Goal: Task Accomplishment & Management: Use online tool/utility

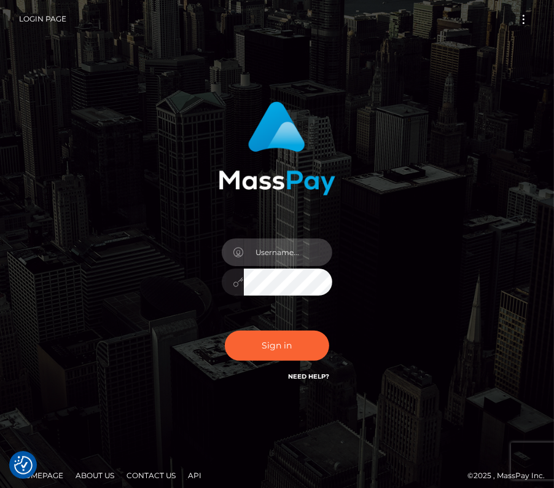
click at [284, 239] on input "text" at bounding box center [288, 252] width 88 height 28
click at [275, 249] on input "text" at bounding box center [288, 252] width 88 height 28
type input "kateo"
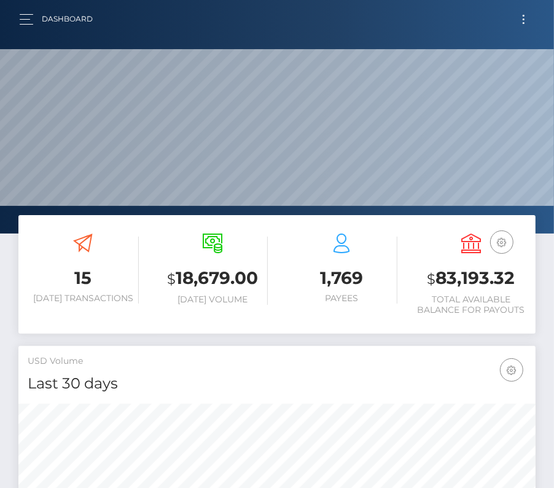
click at [524, 18] on span "Toggle navigation" at bounding box center [524, 19] width 2 height 2
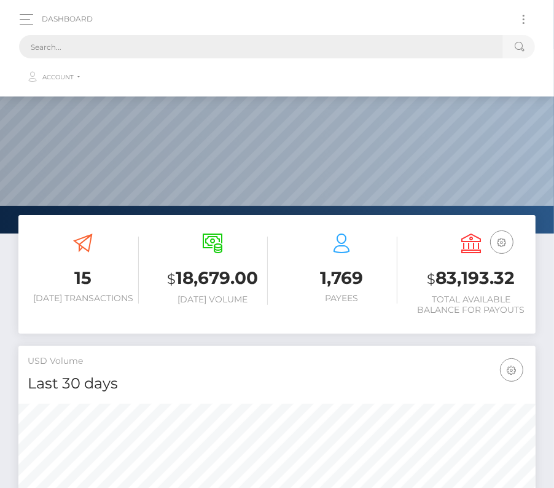
click at [292, 47] on input "text" at bounding box center [261, 46] width 484 height 23
paste input "129599"
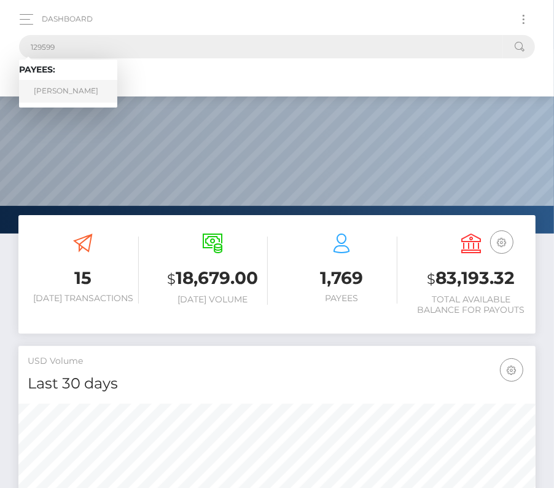
type input "129599"
click at [74, 84] on link "Abel Ruiz" at bounding box center [68, 91] width 98 height 23
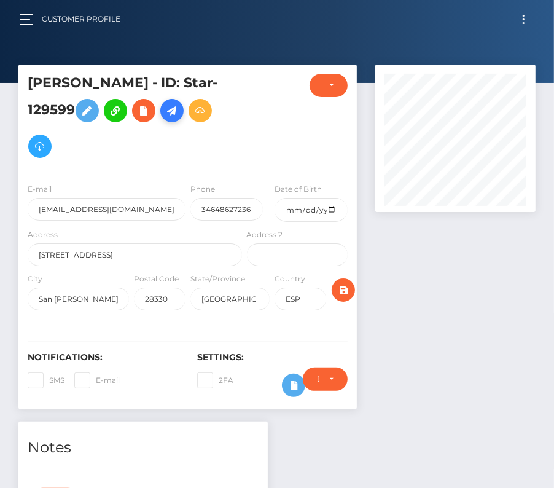
click at [165, 116] on icon at bounding box center [172, 110] width 15 height 15
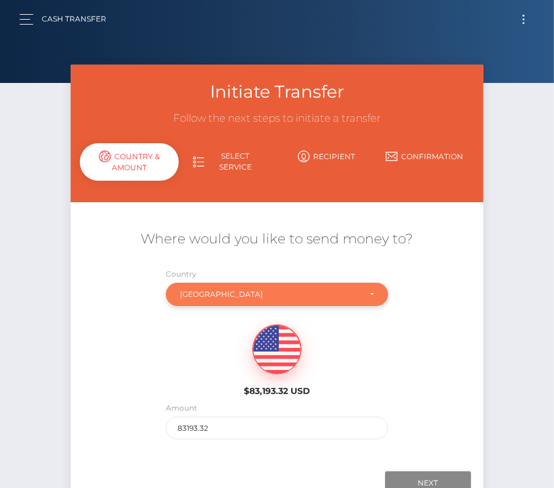
click at [203, 291] on div "[GEOGRAPHIC_DATA]" at bounding box center [270, 294] width 180 height 10
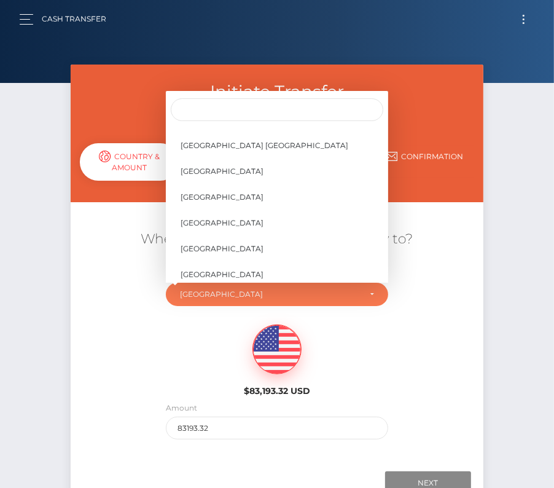
scroll to position [5920, 0]
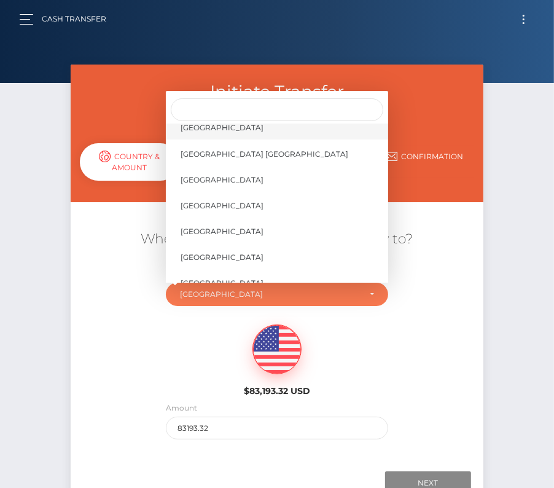
click at [243, 128] on link "[GEOGRAPHIC_DATA]" at bounding box center [277, 128] width 222 height 23
select select "[GEOGRAPHIC_DATA]"
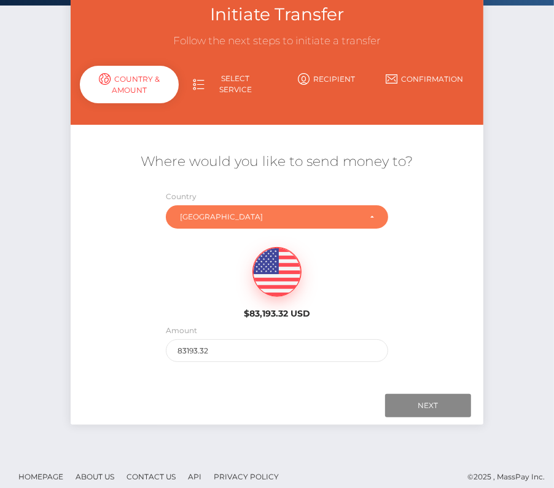
scroll to position [86, 0]
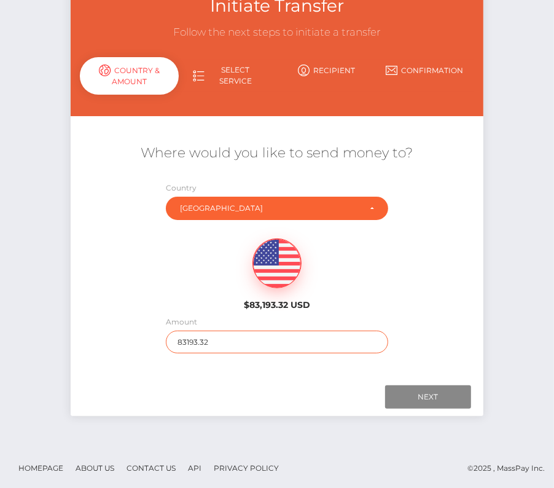
click at [203, 343] on input "83193.32" at bounding box center [277, 342] width 222 height 23
type input "3000"
click at [463, 293] on div "$83,193.32 USD" at bounding box center [277, 270] width 413 height 89
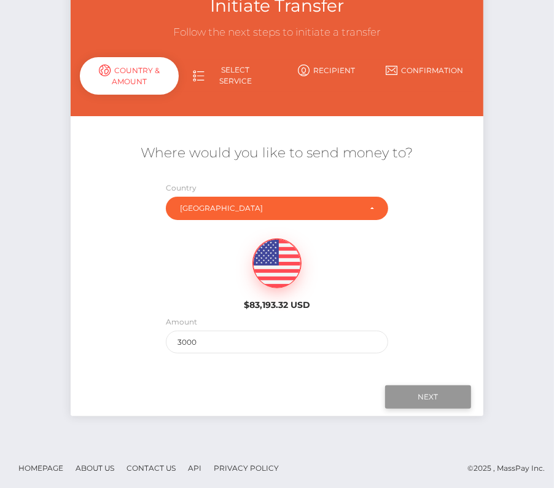
click at [431, 386] on input "Next" at bounding box center [428, 396] width 86 height 23
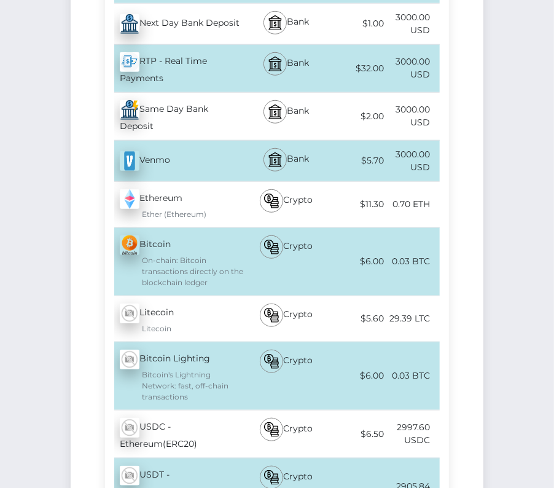
scroll to position [698, 0]
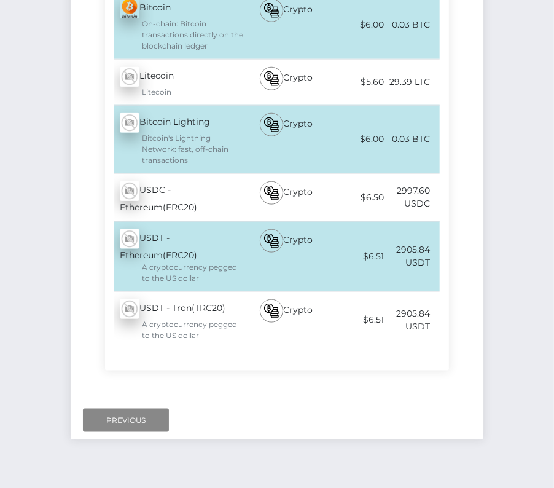
click at [212, 174] on div "USDC - Ethereum(ERC20) - USDC" at bounding box center [174, 197] width 139 height 47
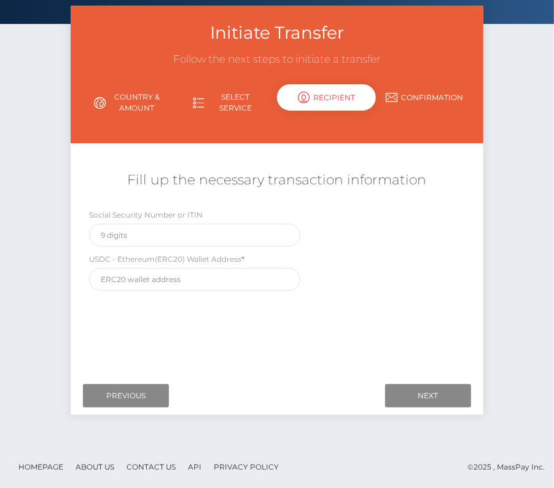
scroll to position [0, 0]
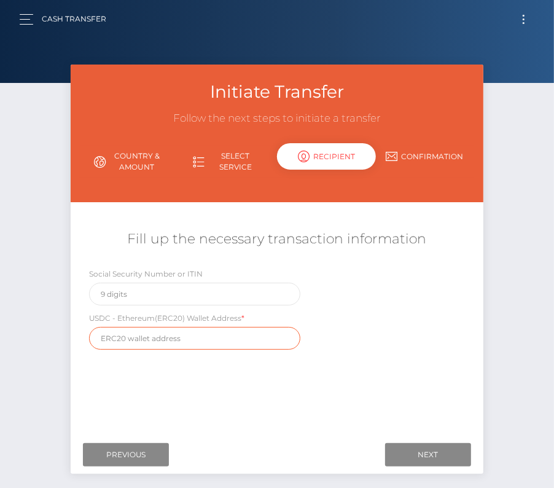
click at [158, 340] on input "text" at bounding box center [194, 338] width 211 height 23
paste input "0xE9182866D221753eB6Dd0312DaD09FCd25359a40"
type input "0xE9182866D221753eB6Dd0312DaD09FCd25359a40"
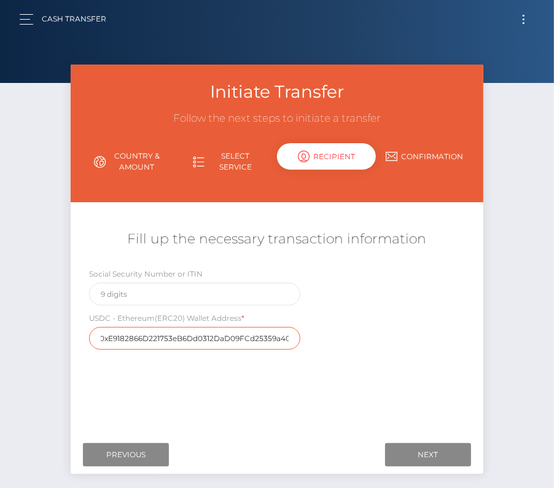
drag, startPoint x: 253, startPoint y: 335, endPoint x: 340, endPoint y: 334, distance: 87.3
click at [340, 334] on div "Social Security Number or ITIN USDC - Ethereum(ERC20) Wallet Address * 0xE91828…" at bounding box center [277, 311] width 413 height 88
click at [342, 335] on div "Social Security Number or ITIN USDC - Ethereum(ERC20) Wallet Address * 0xE91828…" at bounding box center [277, 311] width 413 height 88
click at [261, 338] on input "0xE9182866D221753eB6Dd0312DaD09FCd25359a40" at bounding box center [194, 338] width 211 height 23
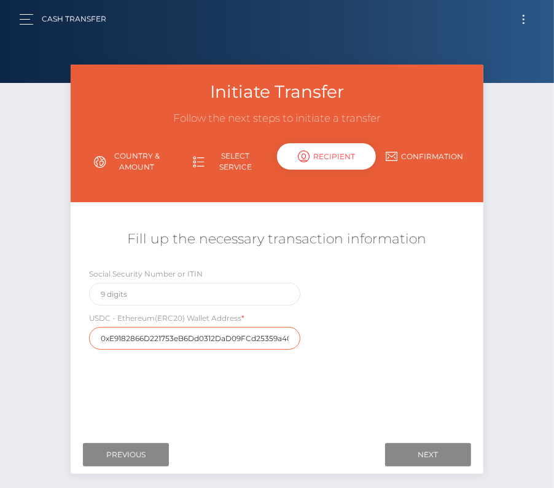
scroll to position [0, 1]
drag, startPoint x: 237, startPoint y: 338, endPoint x: 365, endPoint y: 338, distance: 128.4
click at [365, 338] on div "Social Security Number or ITIN USDC - Ethereum(ERC20) Wallet Address * 0xE91828…" at bounding box center [277, 311] width 413 height 88
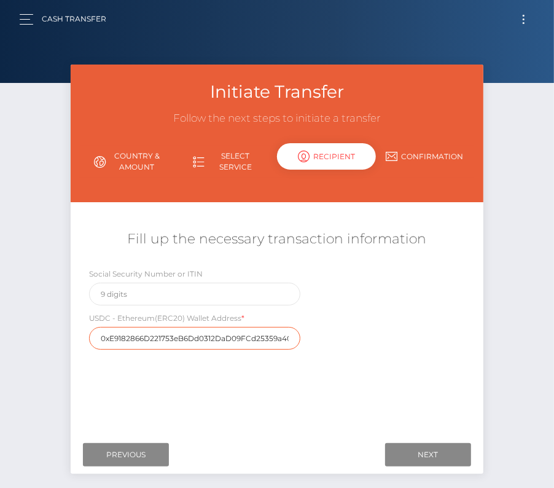
click at [248, 339] on input "0xE9182866D221753eB6Dd0312DaD09FCd25359a40" at bounding box center [194, 338] width 211 height 23
drag, startPoint x: 244, startPoint y: 336, endPoint x: 394, endPoint y: 335, distance: 149.9
click at [394, 335] on div "Social Security Number or ITIN USDC - Ethereum(ERC20) Wallet Address * 0xE91828…" at bounding box center [277, 311] width 413 height 88
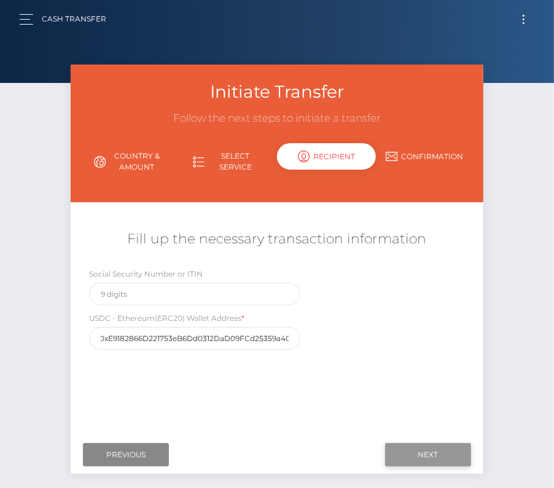
scroll to position [0, 0]
click at [414, 449] on input "Next" at bounding box center [428, 454] width 86 height 23
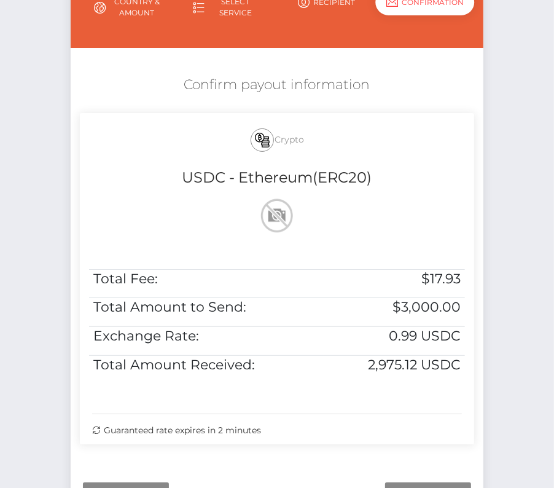
scroll to position [167, 0]
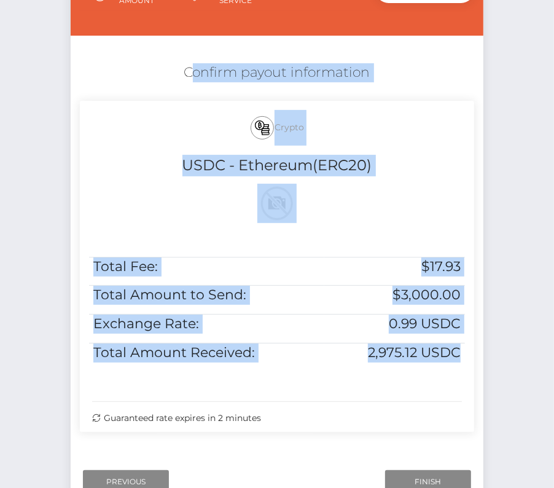
drag, startPoint x: 172, startPoint y: 62, endPoint x: 473, endPoint y: 383, distance: 439.5
click at [473, 383] on div "Confirm payout information Crypto USDC - Ethereum(ERC20) Total Fee: $17.93 Tota…" at bounding box center [277, 250] width 413 height 387
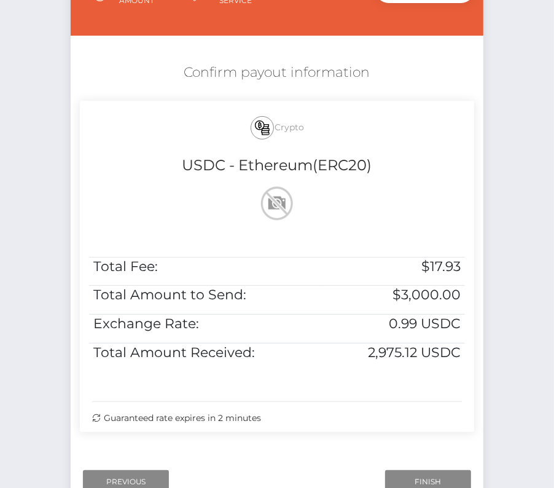
click at [377, 450] on div "Where would you like to send money to? Country Abkhazia [GEOGRAPHIC_DATA] [GEOG…" at bounding box center [277, 251] width 394 height 412
drag, startPoint x: 302, startPoint y: 422, endPoint x: 157, endPoint y: 51, distance: 398.2
click at [157, 51] on div "Where would you like to send money to? Country Abkhazia [GEOGRAPHIC_DATA] [GEOG…" at bounding box center [277, 251] width 394 height 412
copy div "Confirm payout information Crypto USDC - Ethereum(ERC20) Total Fee: $17.93 Tota…"
click at [124, 474] on input "Previous" at bounding box center [126, 481] width 86 height 23
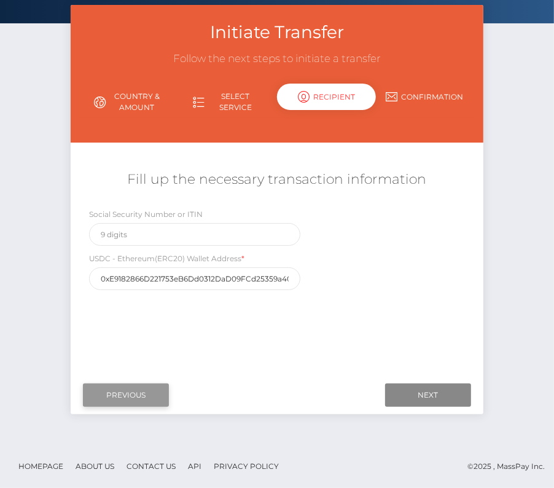
scroll to position [59, 0]
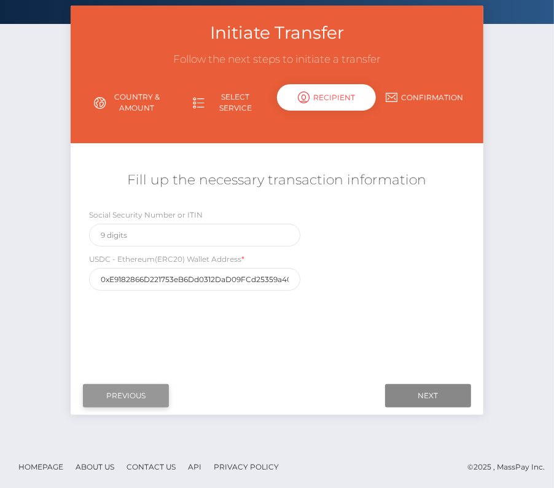
click at [124, 398] on input "Previous" at bounding box center [126, 395] width 86 height 23
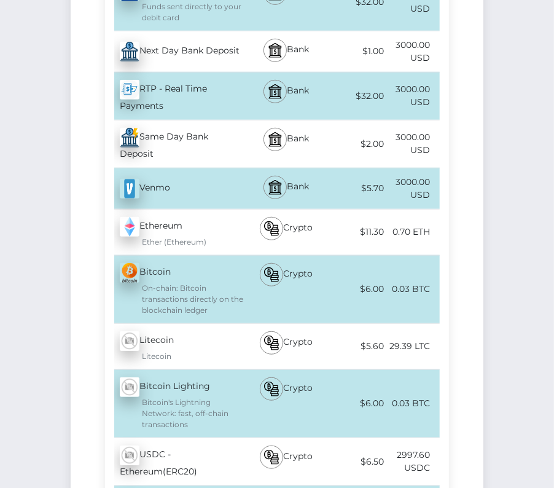
scroll to position [597, 0]
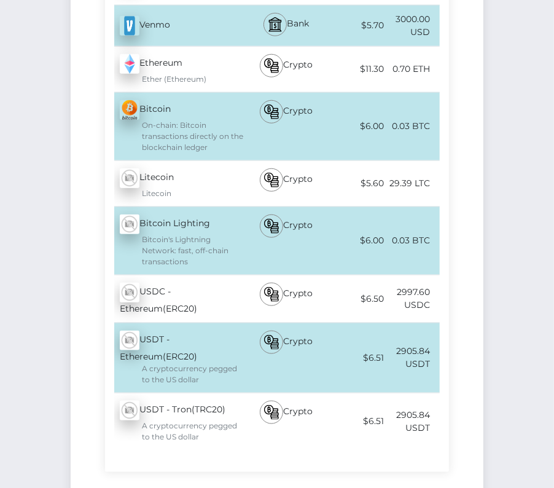
drag, startPoint x: 441, startPoint y: 286, endPoint x: 125, endPoint y: 272, distance: 316.1
click at [125, 271] on div "Name Service Type Fee Total Received Bank Wire - USD Instant Pay" at bounding box center [277, 81] width 344 height 782
copy div "USDC - Ethereum(ERC20) - USDC Crypto $6.50 2997.60 USDC"
